Goal: Transaction & Acquisition: Purchase product/service

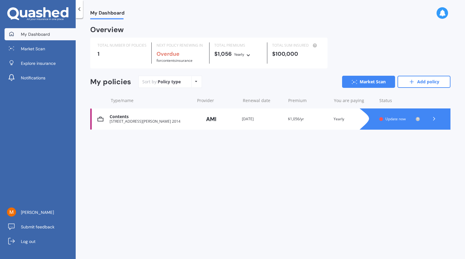
click at [182, 82] on div "Sort by: Policy type Policy type Alphabetical Date added Renewing next" at bounding box center [170, 82] width 64 height 12
click at [196, 83] on icon at bounding box center [196, 82] width 2 height 4
click at [276, 173] on div "My Dashboard Overview TOTAL NUMBER OF POLICIES 1 NEXT POLICY RENEWING IN Overdu…" at bounding box center [270, 139] width 389 height 240
click at [399, 118] on span "Update now" at bounding box center [395, 118] width 20 height 5
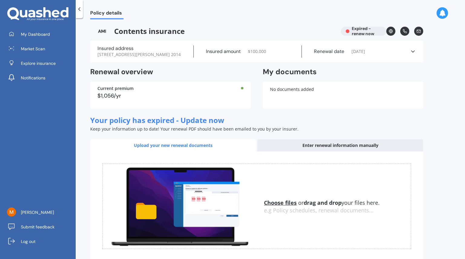
click at [164, 98] on div "$1,056/yr" at bounding box center [170, 95] width 146 height 5
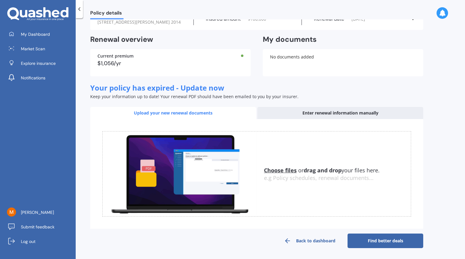
click at [326, 239] on link "Back to dashboard" at bounding box center [310, 240] width 76 height 15
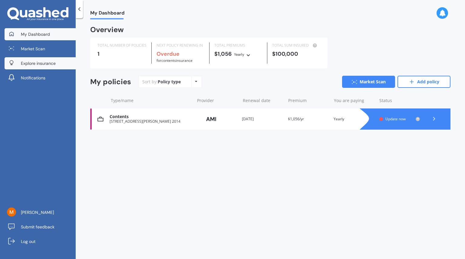
click at [38, 60] on span "Explore insurance" at bounding box center [38, 63] width 35 height 6
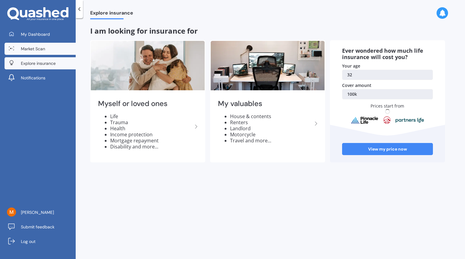
click at [39, 53] on link "Market Scan" at bounding box center [40, 49] width 71 height 12
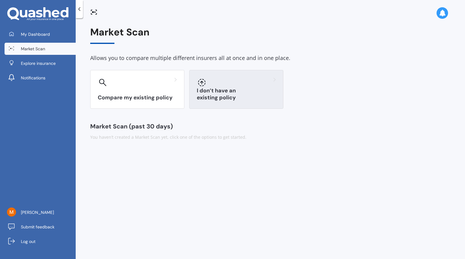
click at [234, 87] on div at bounding box center [236, 82] width 79 height 10
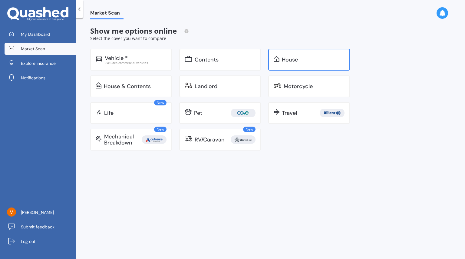
click at [299, 59] on div "House" at bounding box center [313, 60] width 63 height 6
